Goal: Browse casually: Explore the website without a specific task or goal

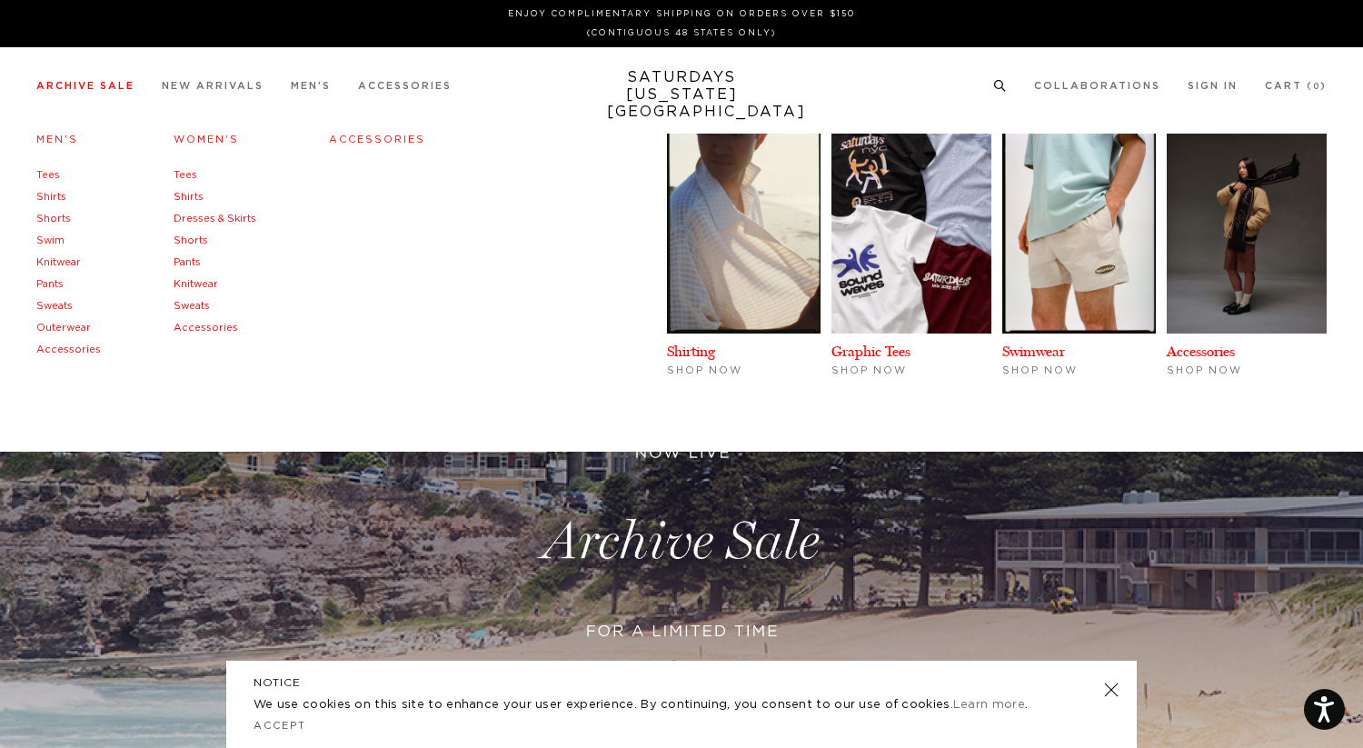
click at [55, 140] on link "Men's" at bounding box center [57, 140] width 42 height 10
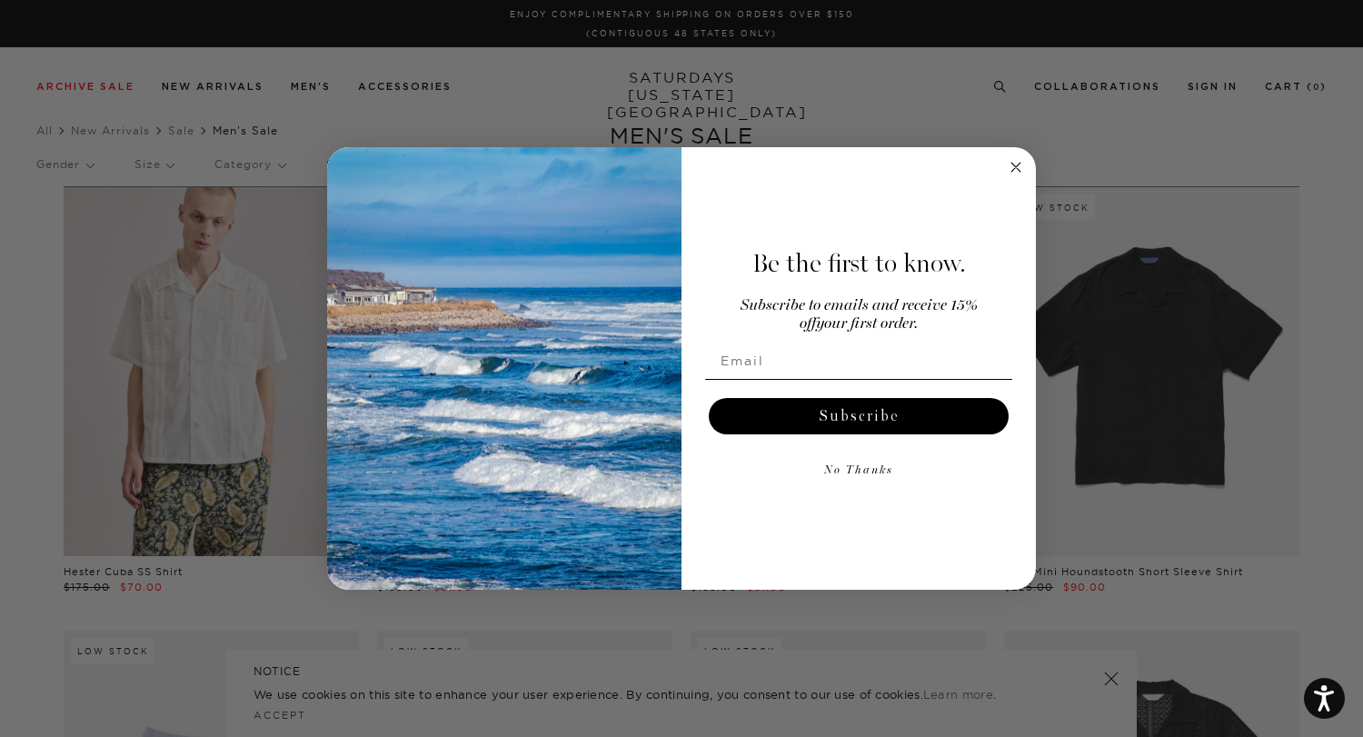
click at [828, 121] on div "Close dialog Be the first to know. Subscribe to emails and receive 15% off your…" at bounding box center [681, 368] width 1363 height 737
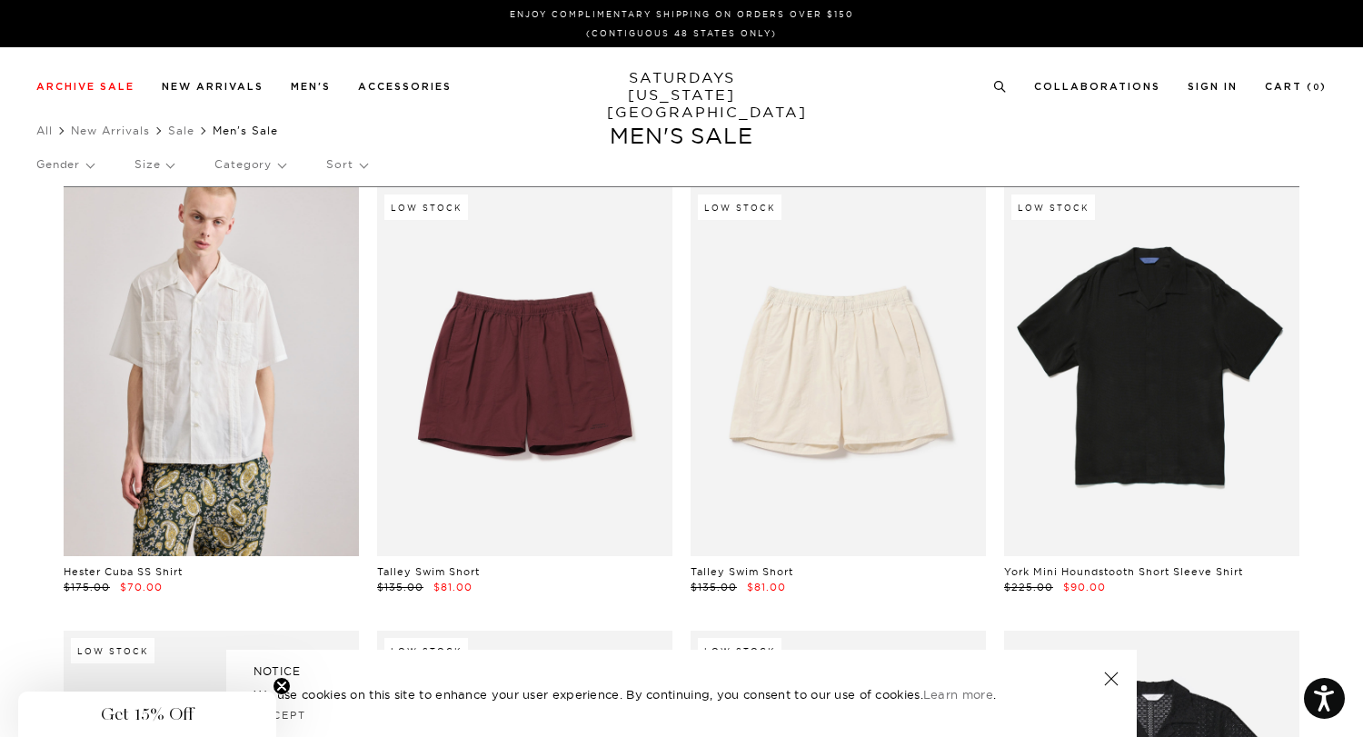
click at [682, 258] on div "Low Stock Talley Swim Short $135.00 $81.00" at bounding box center [839, 390] width 314 height 407
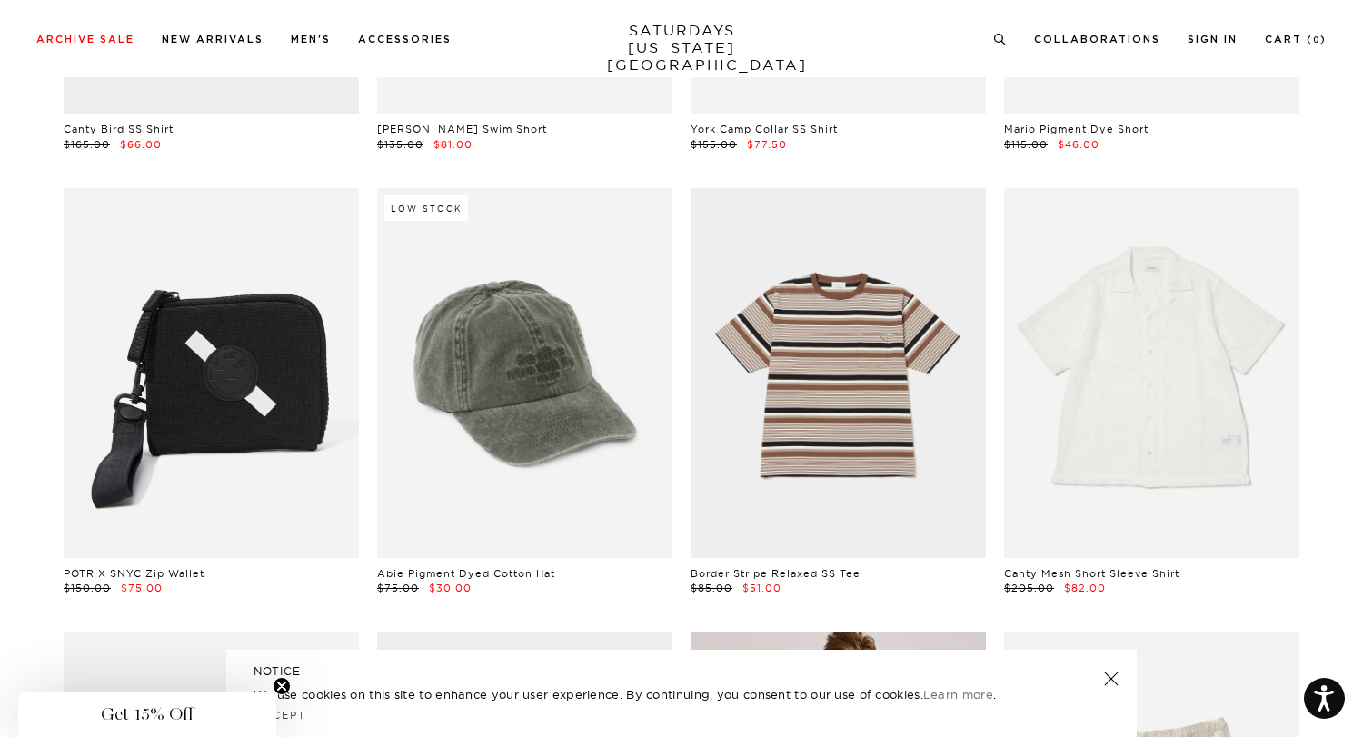
scroll to position [5775, 2]
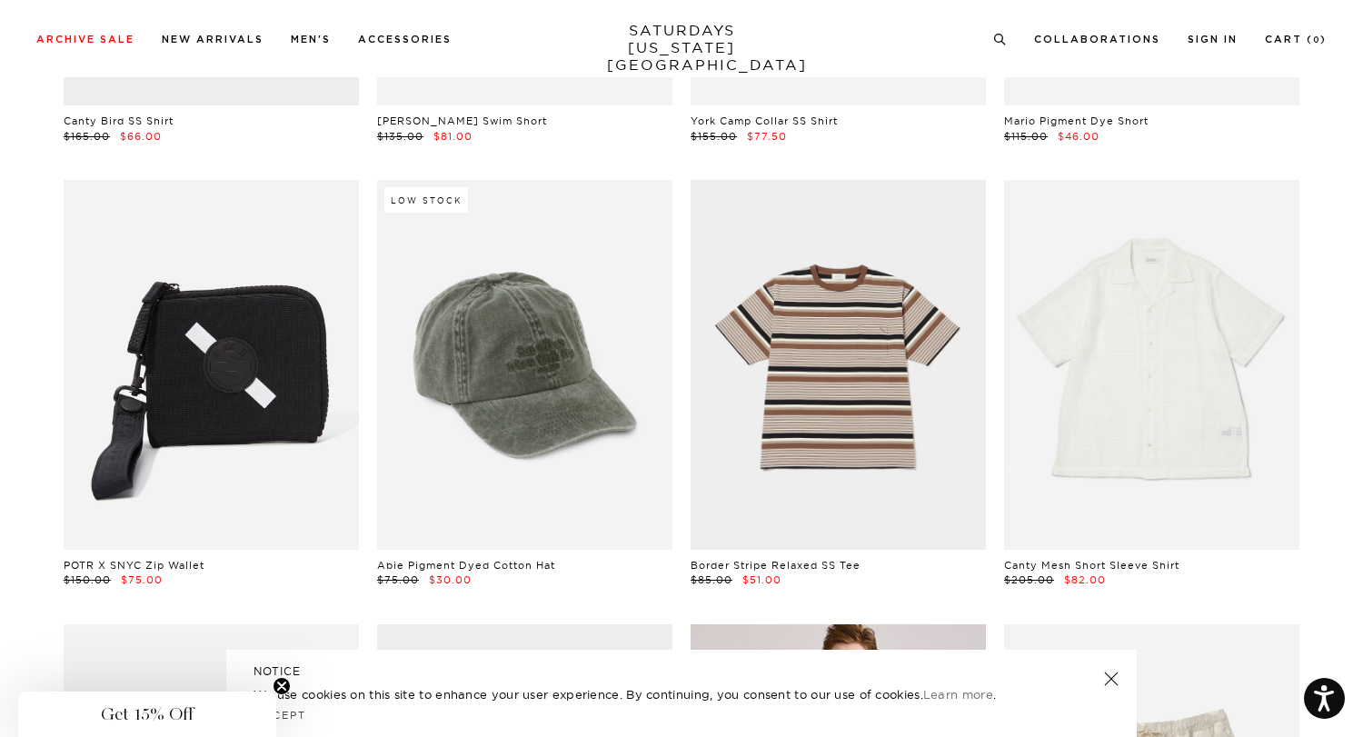
click at [362, 240] on div "POTR X SNYC Zip Wallet $150.00 $75.00" at bounding box center [212, 383] width 314 height 407
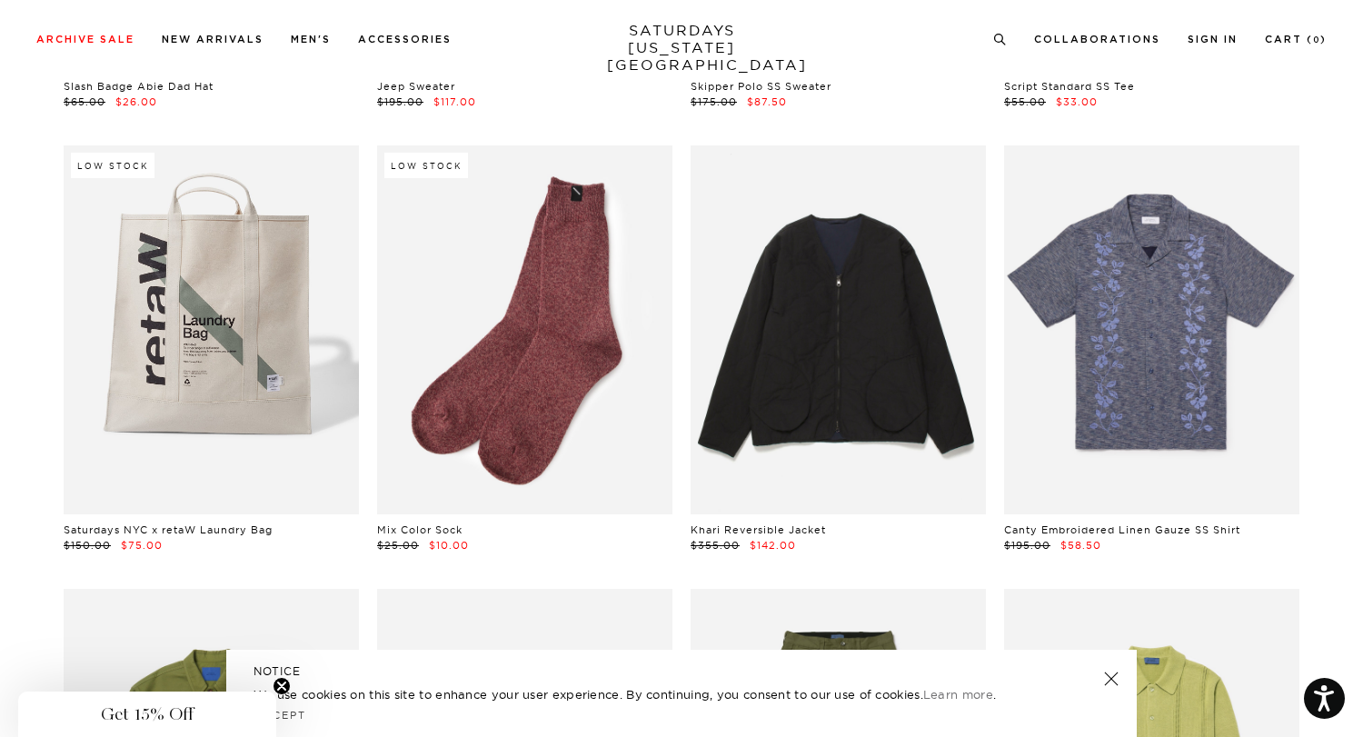
scroll to position [8919, 3]
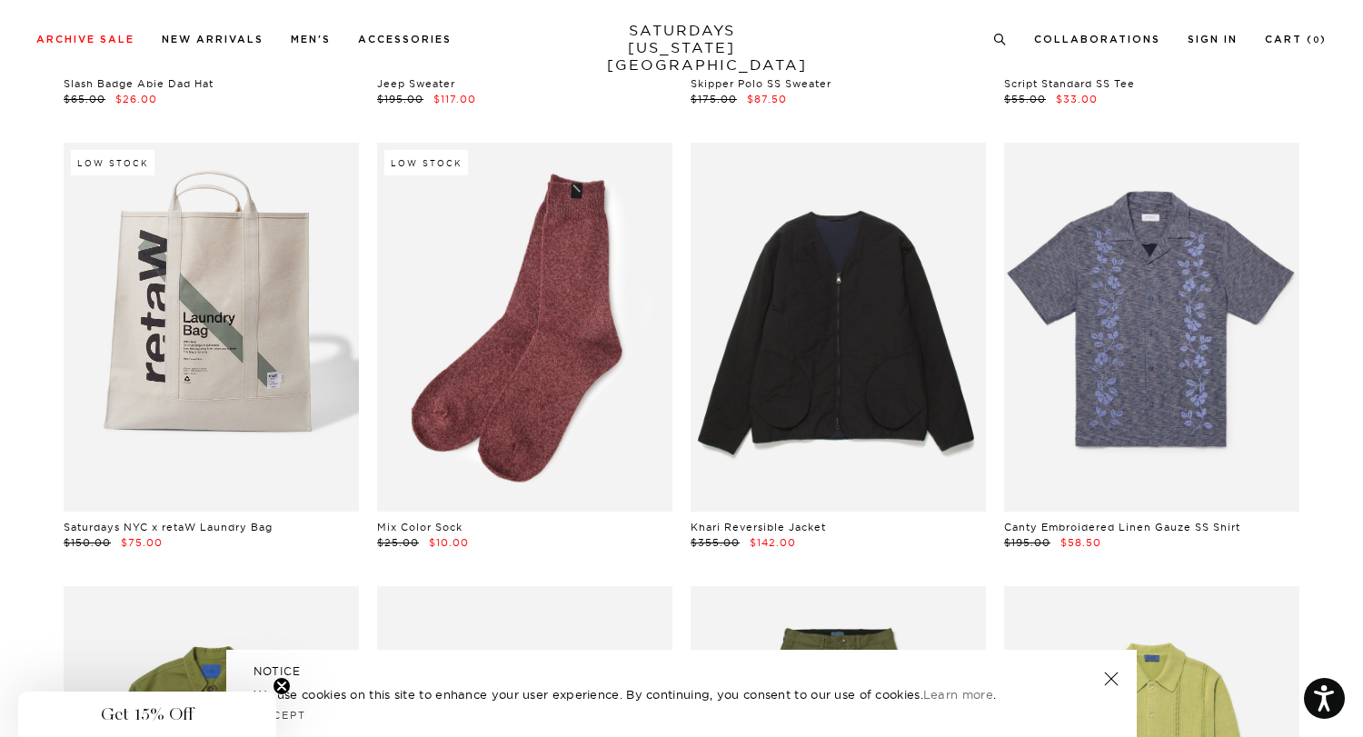
click at [360, 268] on div "Low Stock Saturdays NYC x retaW Laundry Bag $150.00 $75.00" at bounding box center [212, 346] width 314 height 407
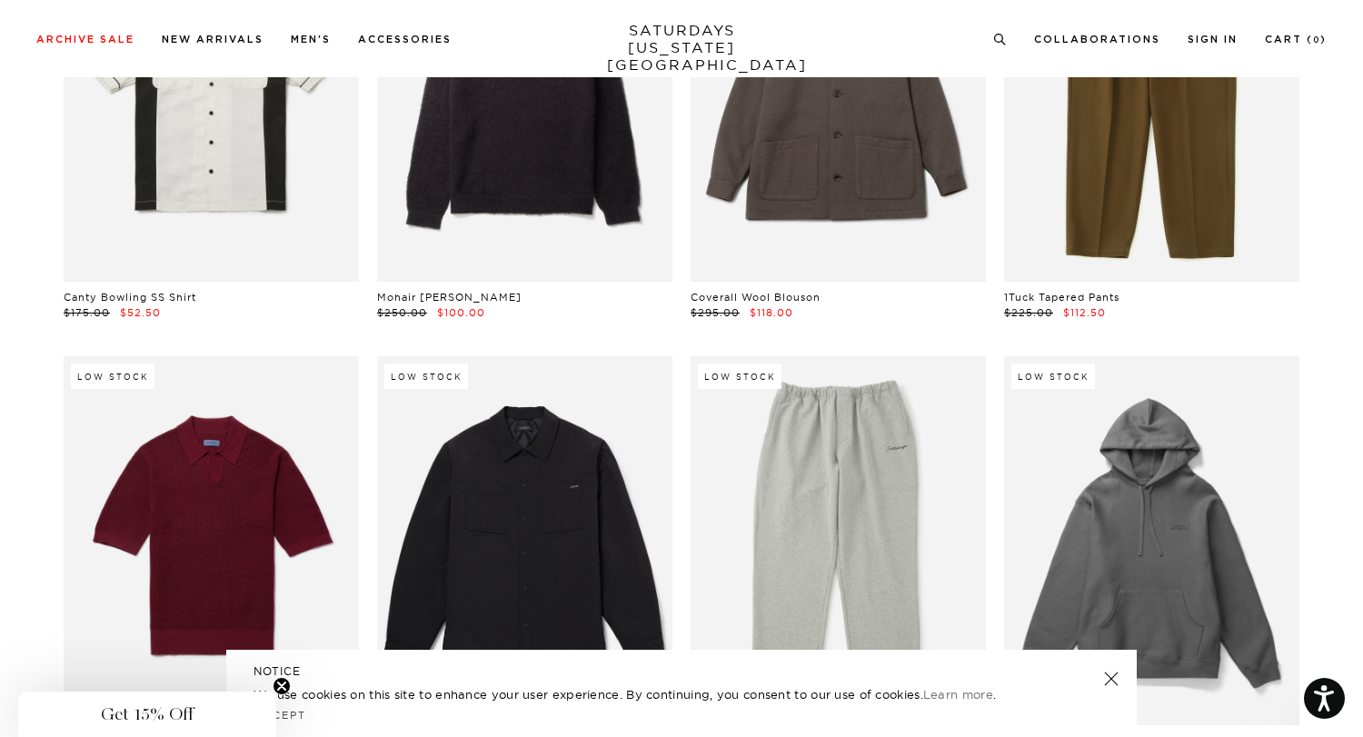
scroll to position [31844, 3]
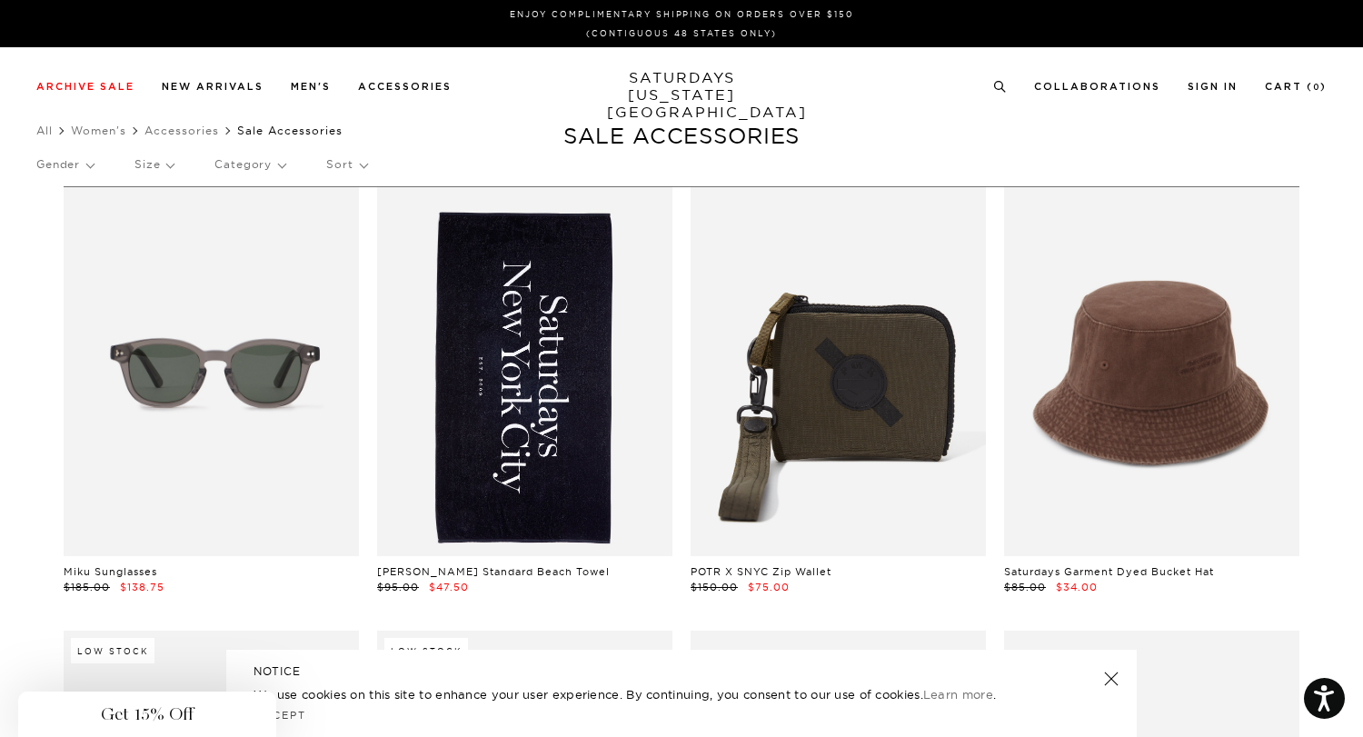
click at [1171, 185] on div "Close dialog Be the first to know. Subscribe to emails and receive 15% off your…" at bounding box center [681, 368] width 1363 height 737
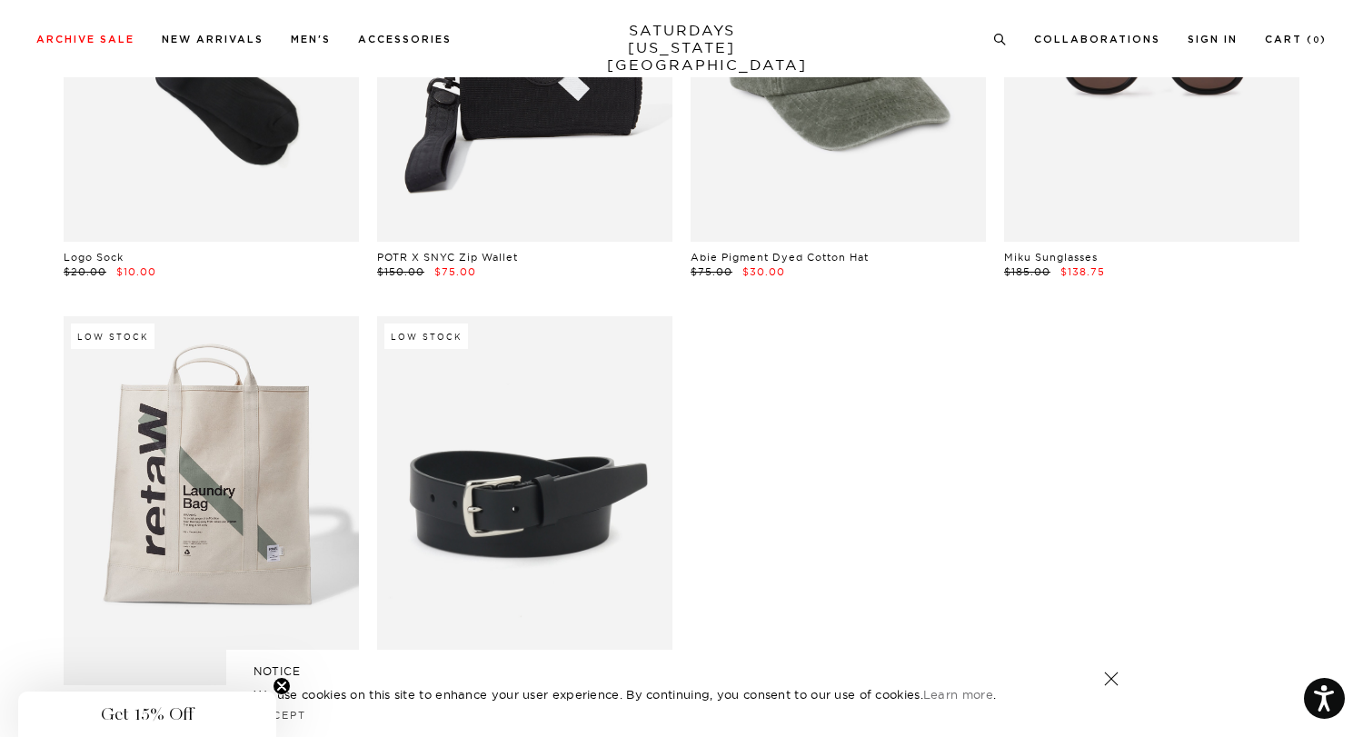
scroll to position [1204, 0]
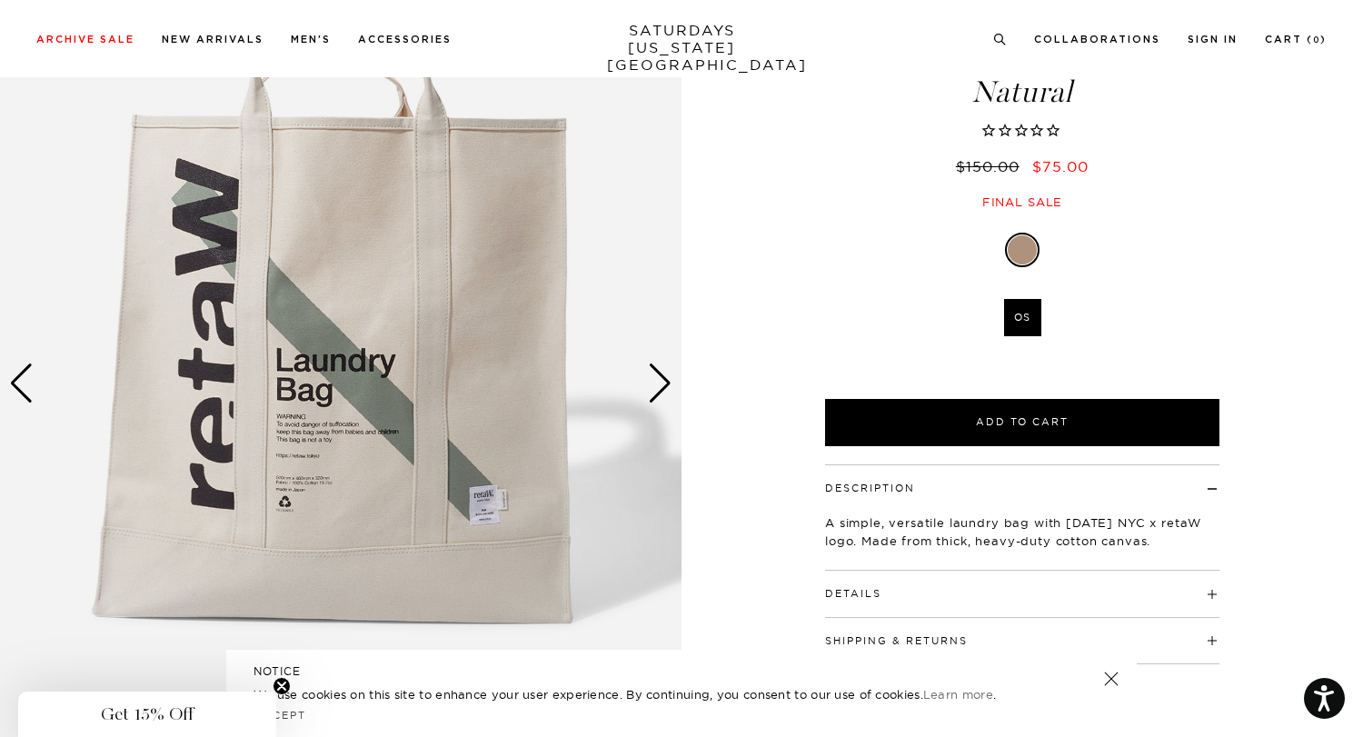
scroll to position [136, 0]
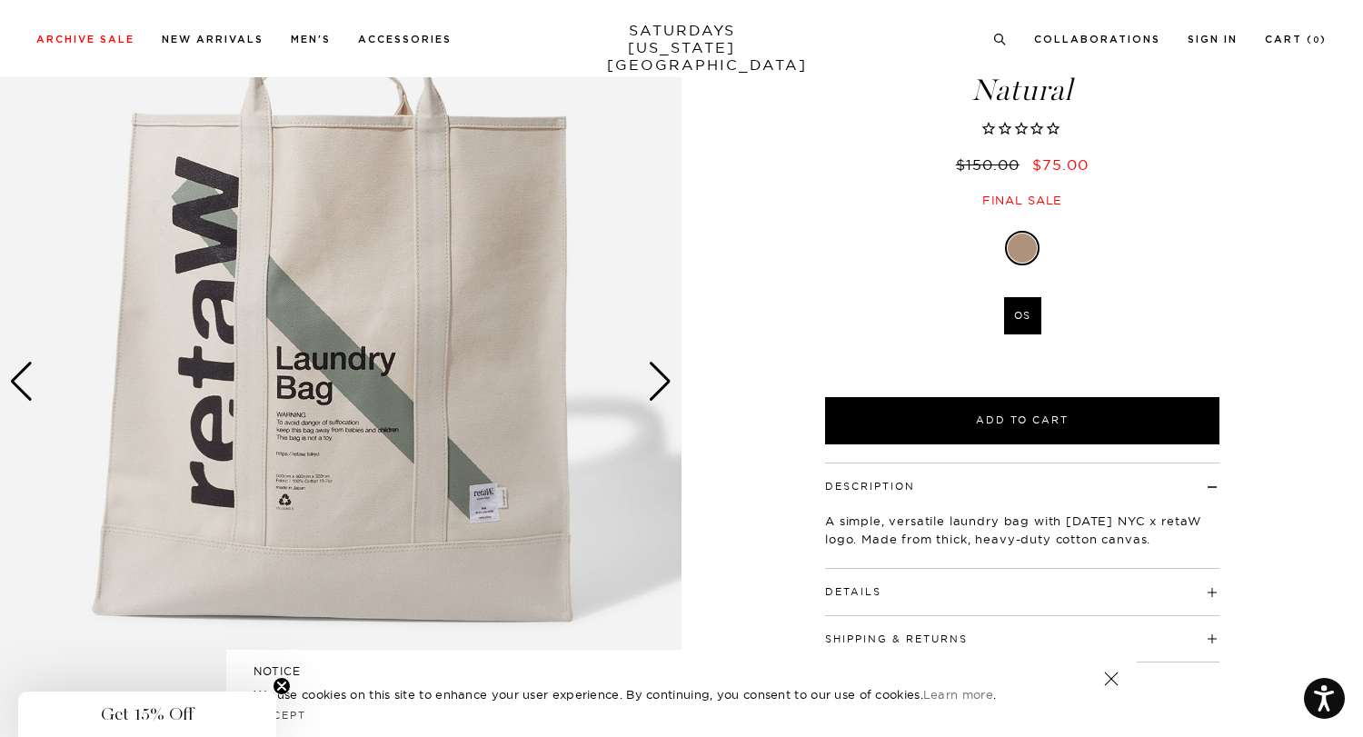
click at [635, 371] on img at bounding box center [341, 381] width 682 height 852
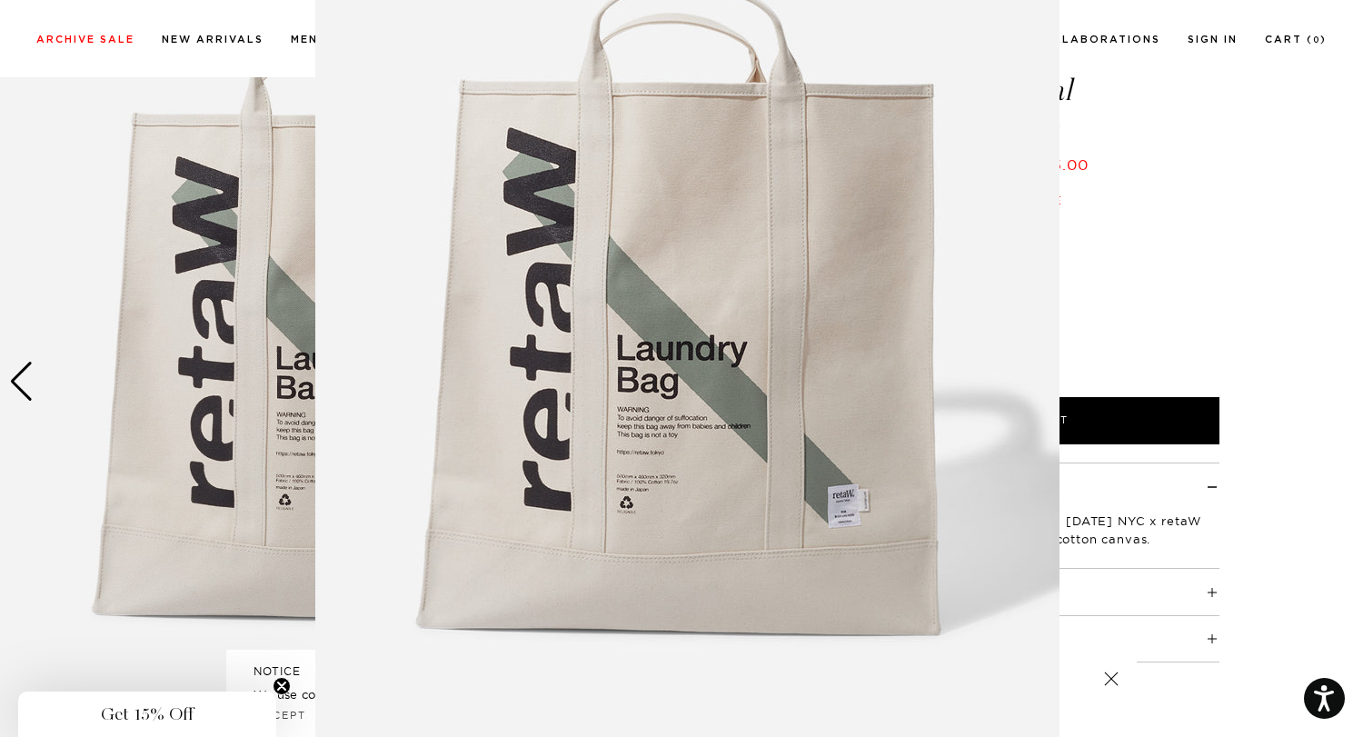
click at [663, 375] on img at bounding box center [687, 373] width 744 height 931
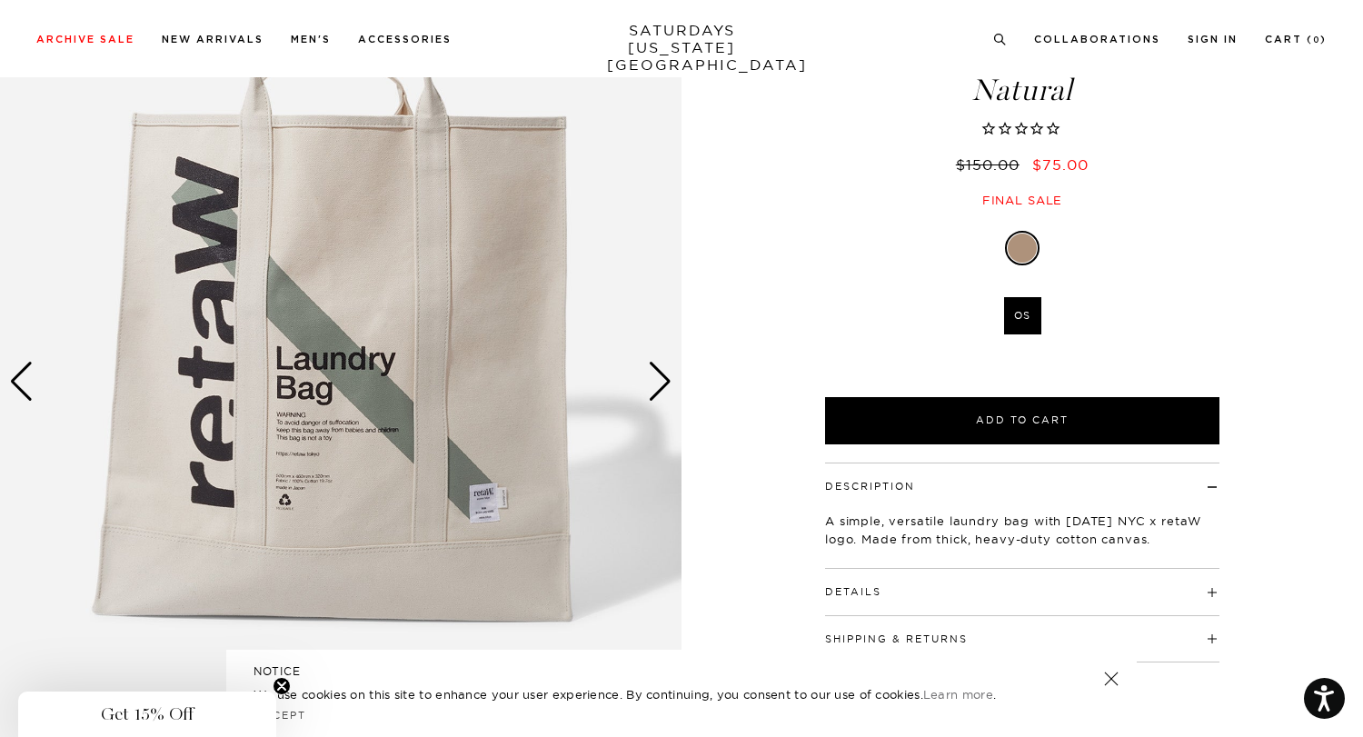
scroll to position [0, 0]
